Goal: Transaction & Acquisition: Purchase product/service

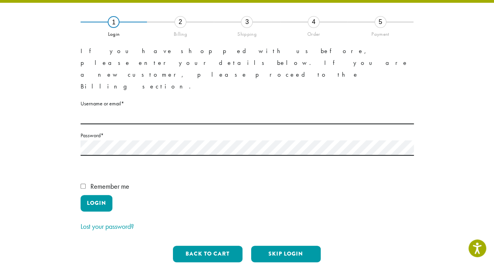
scroll to position [51, 0]
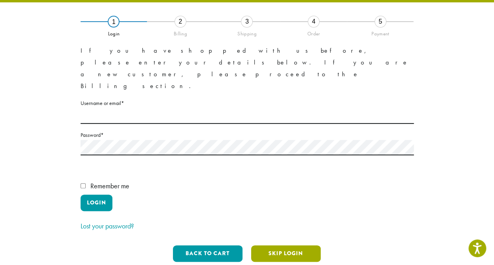
click at [275, 245] on button "Skip Login" at bounding box center [286, 253] width 70 height 16
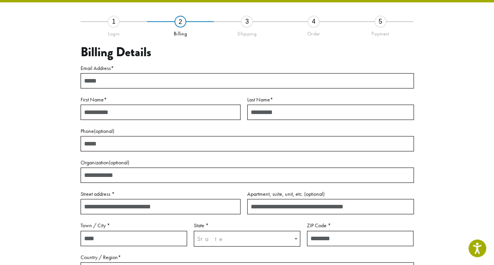
click at [110, 78] on input "Email Address *" at bounding box center [247, 80] width 333 height 15
type input "**********"
type input "***"
type input "*******"
type input "**********"
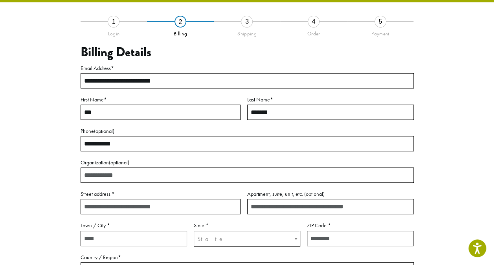
type input "**********"
type input "********"
select select "**"
type input "*****"
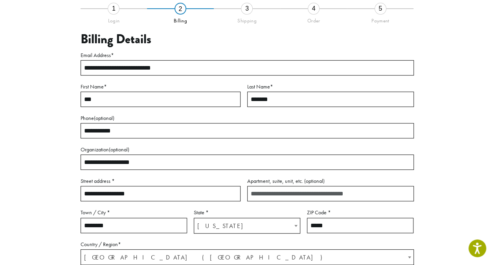
scroll to position [234, 0]
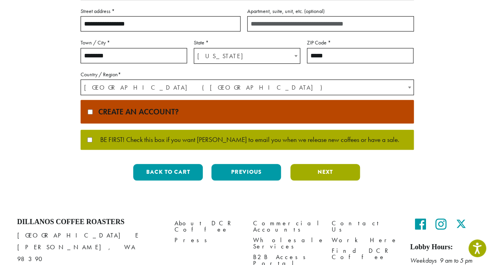
click at [317, 170] on button "Next" at bounding box center [325, 172] width 70 height 16
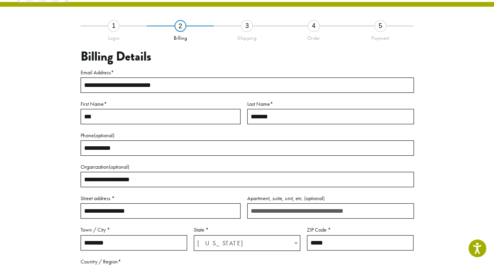
scroll to position [45, 0]
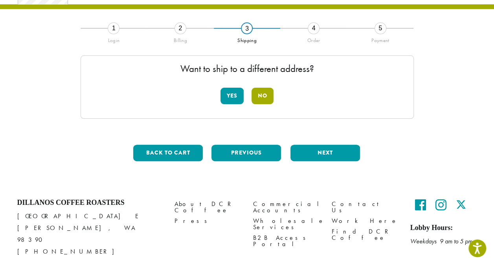
click at [260, 97] on button "No" at bounding box center [262, 96] width 22 height 16
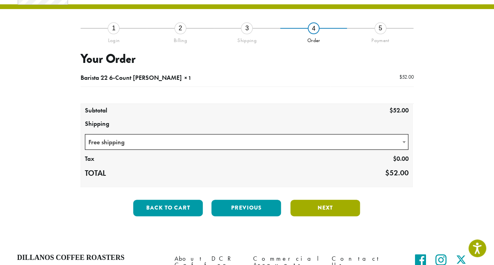
click at [301, 201] on button "Next" at bounding box center [325, 207] width 70 height 16
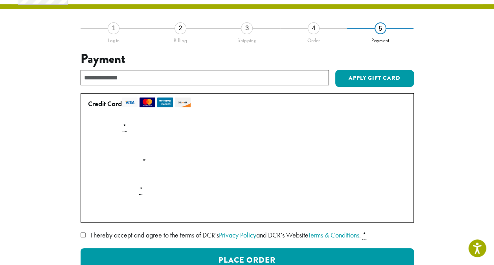
click at [137, 136] on div "Payment Info" at bounding box center [247, 144] width 325 height 22
click at [123, 71] on input "text" at bounding box center [205, 77] width 248 height 15
click at [114, 127] on label "Card Number *" at bounding box center [247, 127] width 325 height 13
click at [390, 146] on div "Payment Info" at bounding box center [247, 144] width 325 height 22
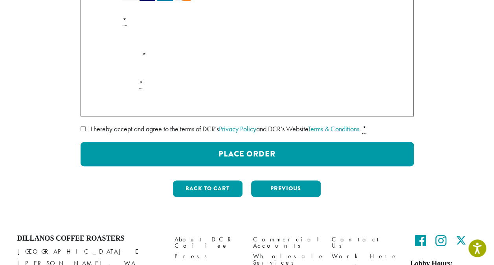
scroll to position [151, 0]
click at [282, 187] on button "Previous" at bounding box center [286, 188] width 70 height 16
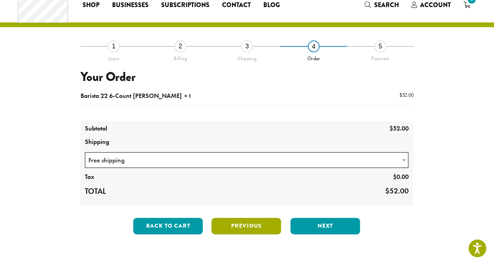
scroll to position [0, 0]
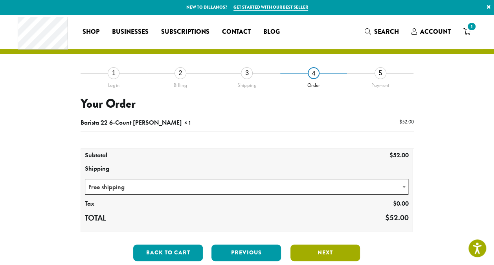
click at [324, 244] on button "Next" at bounding box center [325, 252] width 70 height 16
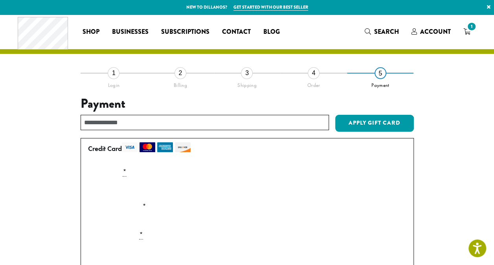
click at [397, 189] on div "Payment Info" at bounding box center [247, 189] width 325 height 22
click at [147, 143] on img at bounding box center [147, 147] width 16 height 10
click at [138, 161] on p "Pay securely using your credit card." at bounding box center [247, 160] width 324 height 10
click at [134, 174] on label "Card Number *" at bounding box center [247, 171] width 325 height 13
click at [129, 174] on label "Card Number *" at bounding box center [247, 171] width 325 height 13
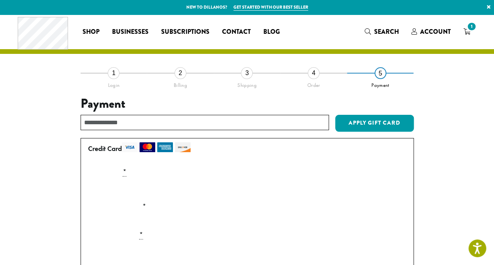
click at [126, 174] on abbr "*" at bounding box center [125, 171] width 4 height 9
click at [107, 181] on div "Payment Info" at bounding box center [247, 189] width 325 height 22
click at [101, 181] on div "Payment Info" at bounding box center [247, 189] width 325 height 22
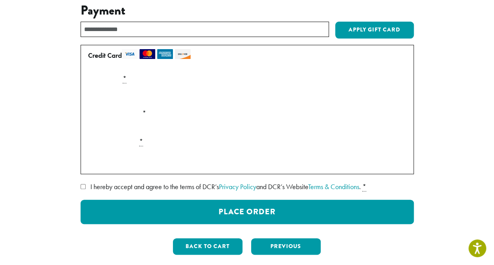
scroll to position [93, 0]
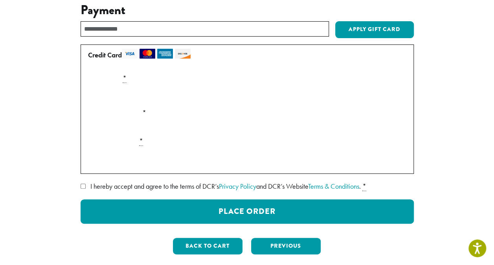
click at [140, 147] on div "Payment Info" at bounding box center [247, 158] width 325 height 22
click at [155, 111] on label "Expiration (MM/YY) *" at bounding box center [247, 112] width 325 height 13
click at [137, 37] on div "Apply Gift Card" at bounding box center [247, 29] width 333 height 17
click at [134, 28] on input "text" at bounding box center [205, 28] width 248 height 15
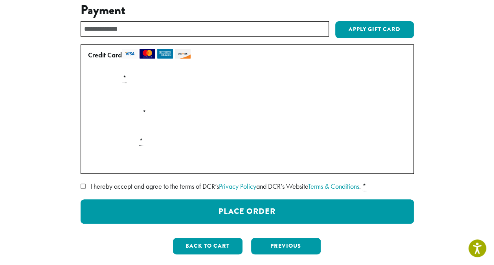
click at [134, 28] on input "text" at bounding box center [205, 28] width 248 height 15
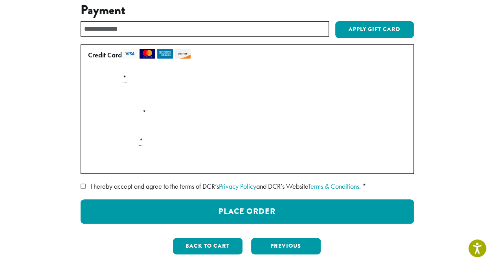
click at [131, 68] on p "Pay securely using your credit card." at bounding box center [247, 67] width 324 height 10
click at [163, 49] on img at bounding box center [165, 54] width 16 height 10
click at [178, 51] on img at bounding box center [183, 54] width 16 height 10
click at [394, 92] on div "Payment Info" at bounding box center [247, 95] width 325 height 22
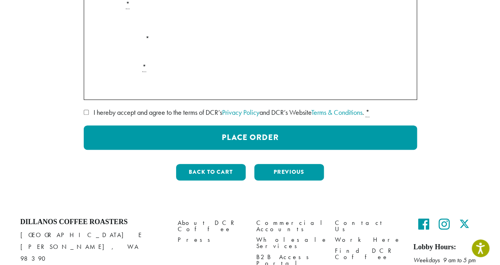
scroll to position [170, 0]
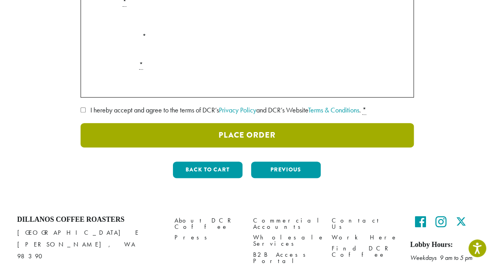
click at [227, 138] on button "Place Order" at bounding box center [247, 135] width 333 height 24
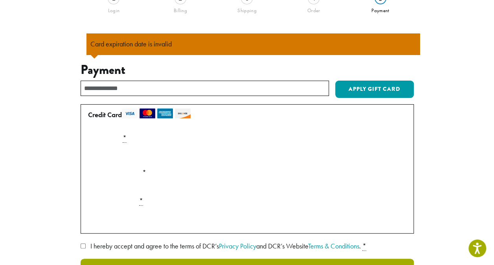
scroll to position [68, 0]
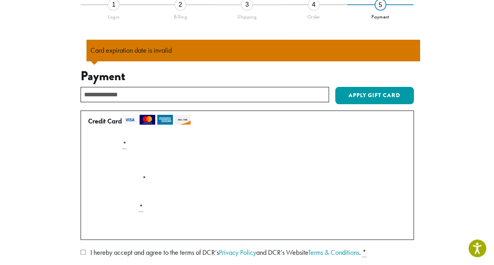
click at [101, 90] on input "text" at bounding box center [205, 94] width 248 height 15
type input "*"
click at [122, 137] on p "Pay securely using your credit card." at bounding box center [247, 133] width 324 height 10
